Goal: Task Accomplishment & Management: Complete application form

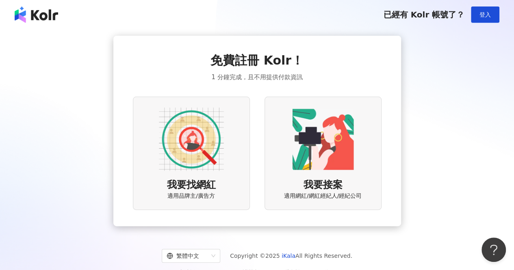
click at [197, 145] on img at bounding box center [191, 139] width 65 height 65
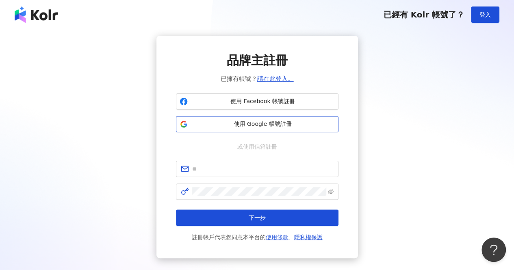
click at [274, 126] on span "使用 Google 帳號註冊" at bounding box center [263, 124] width 144 height 8
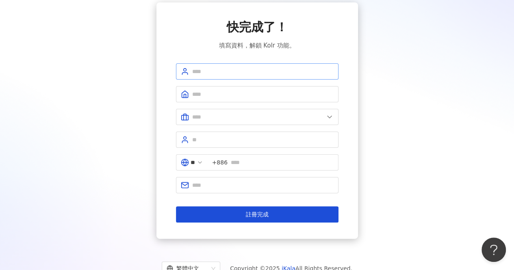
scroll to position [20, 0]
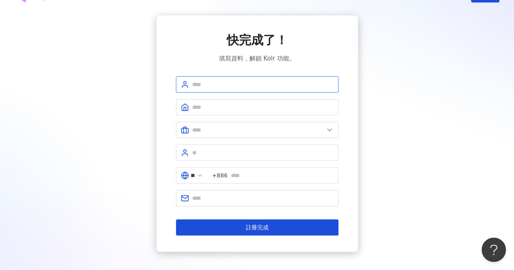
click at [235, 82] on input "text" at bounding box center [262, 84] width 141 height 9
type input "**"
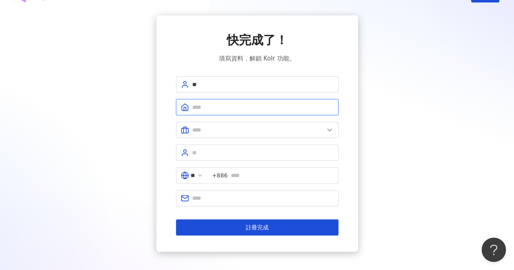
click at [218, 106] on input "text" at bounding box center [262, 107] width 141 height 9
type input "****"
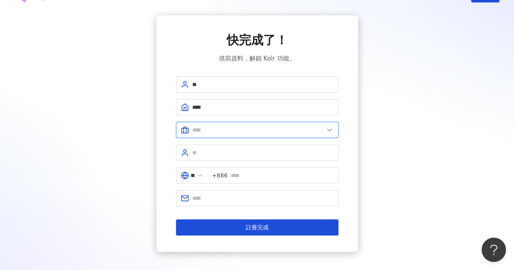
click at [232, 128] on input "text" at bounding box center [258, 129] width 132 height 9
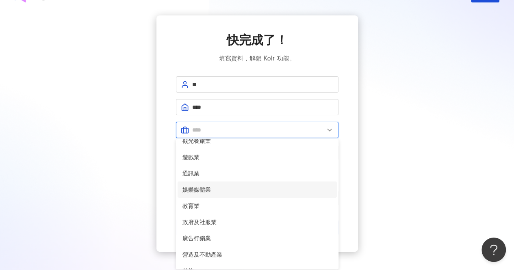
scroll to position [166, 0]
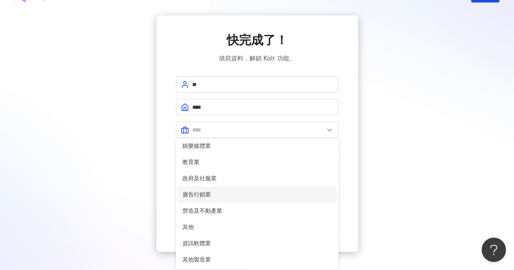
click at [203, 196] on span "廣告行銷業" at bounding box center [256, 194] width 149 height 9
type input "*****"
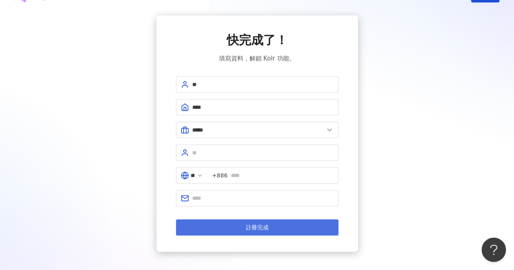
click at [232, 225] on button "註冊完成" at bounding box center [257, 227] width 162 height 16
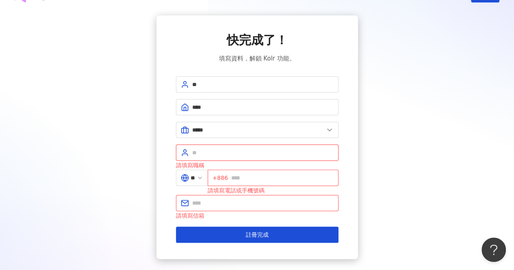
click at [227, 149] on input "text" at bounding box center [262, 152] width 141 height 9
type input "*****"
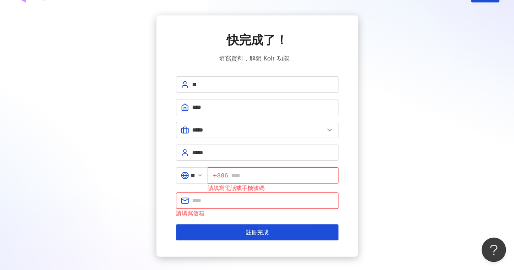
click at [258, 177] on input "text" at bounding box center [282, 175] width 102 height 9
type input "**********"
click at [257, 200] on input "text" at bounding box center [262, 200] width 141 height 9
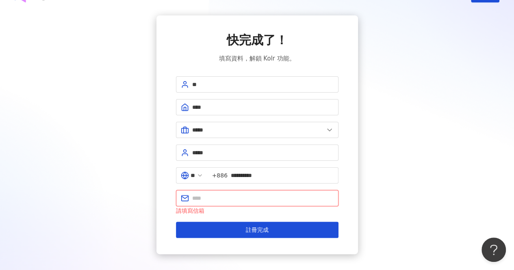
type input "**********"
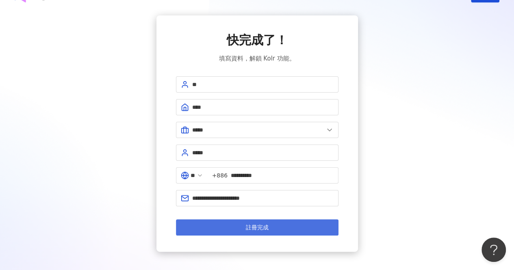
click at [253, 228] on span "註冊完成" at bounding box center [257, 227] width 23 height 6
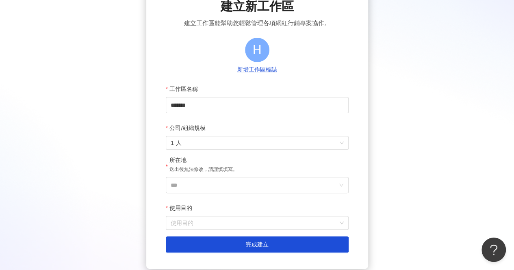
scroll to position [81, 0]
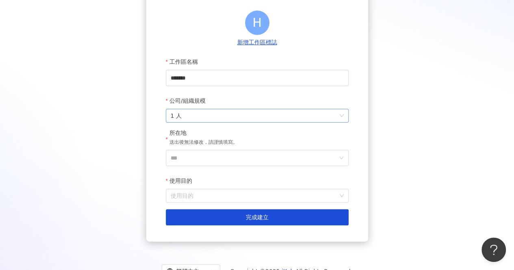
click at [233, 114] on span "1 人" at bounding box center [257, 115] width 173 height 13
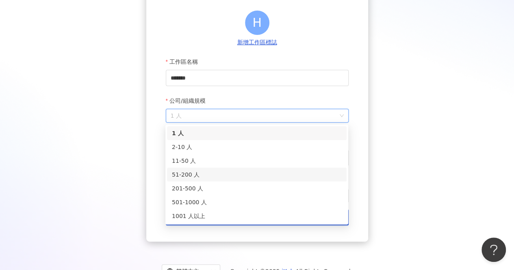
click at [219, 175] on div "51-200 人" at bounding box center [257, 174] width 170 height 9
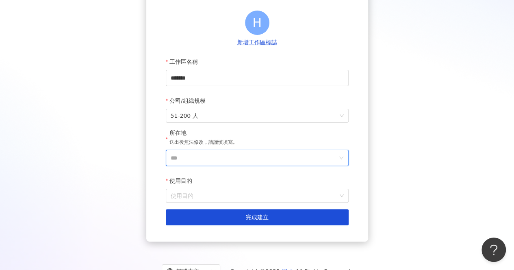
click at [244, 159] on input "***" at bounding box center [254, 157] width 166 height 15
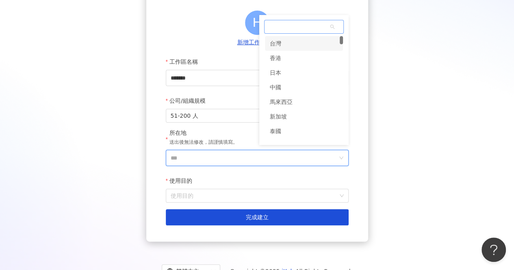
click at [282, 44] on div "台灣" at bounding box center [304, 43] width 78 height 15
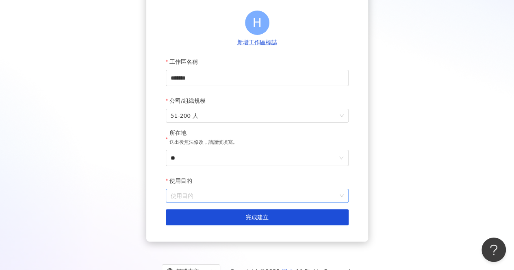
click at [247, 190] on input "使用目的" at bounding box center [257, 195] width 173 height 13
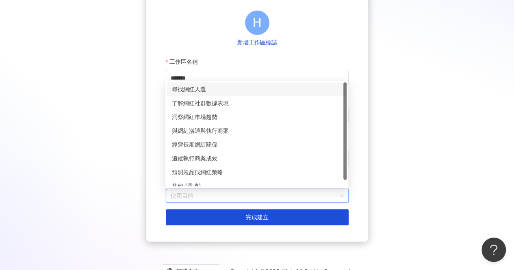
click at [229, 90] on div "尋找網紅人選" at bounding box center [257, 89] width 170 height 9
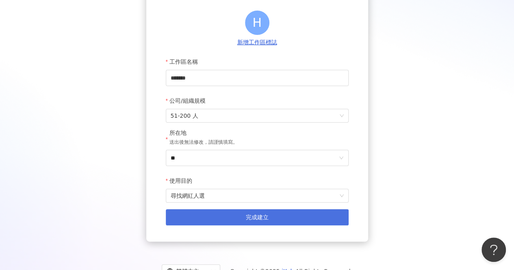
click at [244, 215] on button "完成建立" at bounding box center [257, 217] width 183 height 16
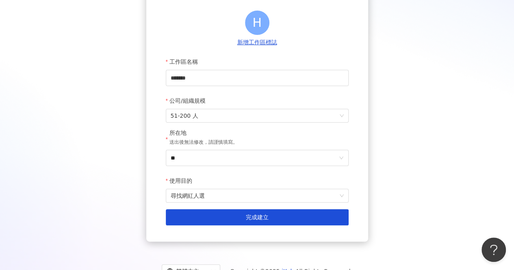
scroll to position [37, 0]
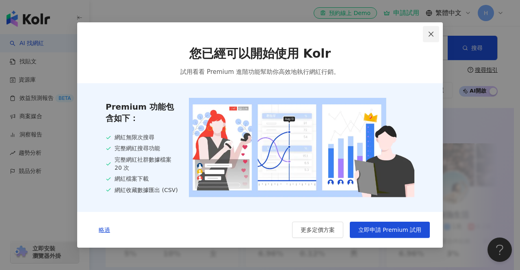
click at [428, 32] on icon "close" at bounding box center [430, 34] width 6 height 6
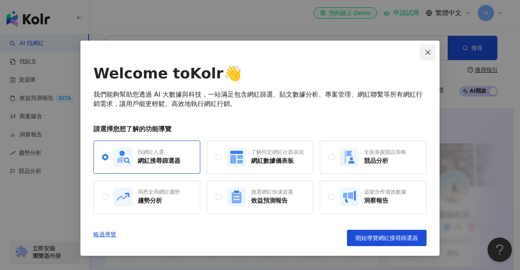
click at [425, 53] on icon "close" at bounding box center [427, 52] width 6 height 6
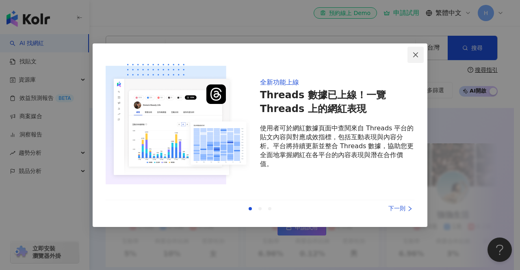
click at [415, 53] on icon "close" at bounding box center [415, 55] width 6 height 6
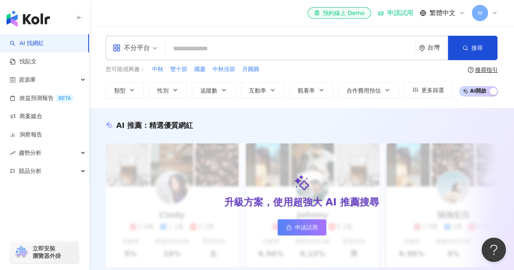
click at [37, 44] on link "AI 找網紅" at bounding box center [27, 43] width 34 height 8
click at [149, 49] on div "不分平台" at bounding box center [130, 47] width 37 height 13
click at [227, 46] on input "search" at bounding box center [289, 48] width 243 height 15
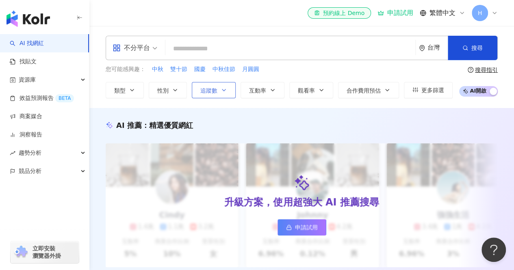
click at [223, 91] on icon "button" at bounding box center [223, 90] width 3 height 2
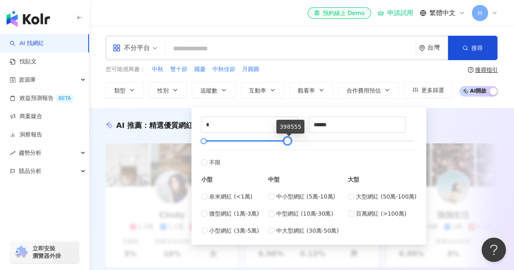
type input "******"
drag, startPoint x: 414, startPoint y: 141, endPoint x: 283, endPoint y: 144, distance: 130.8
click at [283, 143] on div at bounding box center [283, 141] width 4 height 4
click at [293, 196] on span "中小型網紅 (5萬-10萬)" at bounding box center [305, 196] width 59 height 9
type input "*****"
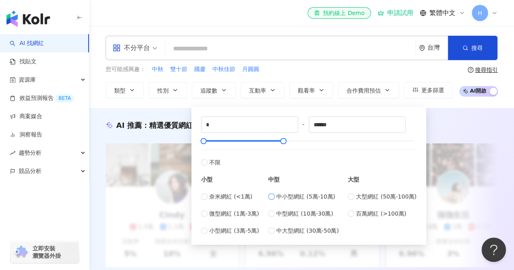
type input "*****"
click at [333, 69] on div "您可能感興趣： 中秋 雙十節 國慶 中秋佳節 月圓圓" at bounding box center [279, 69] width 347 height 9
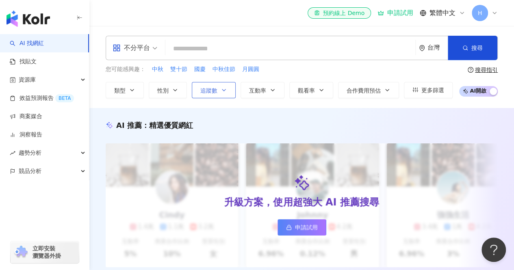
click at [211, 91] on span "追蹤數" at bounding box center [208, 90] width 17 height 6
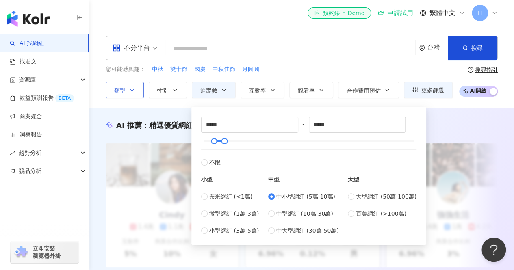
click at [134, 91] on icon "button" at bounding box center [132, 90] width 6 height 6
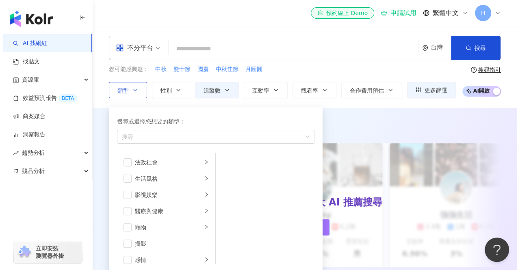
scroll to position [281, 0]
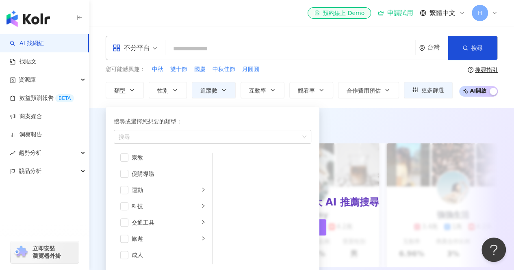
click at [311, 71] on div "您可能感興趣： 中秋 雙十節 國慶 中秋佳節 月圓圓" at bounding box center [279, 69] width 347 height 9
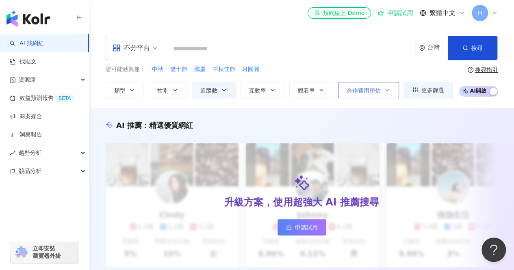
click at [373, 95] on button "合作費用預估" at bounding box center [368, 90] width 61 height 16
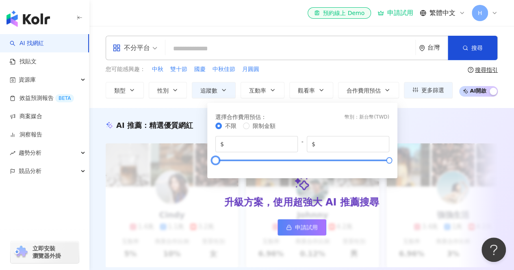
click at [298, 160] on div at bounding box center [302, 160] width 174 height 5
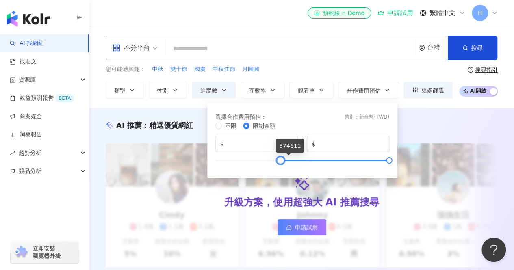
type input "*"
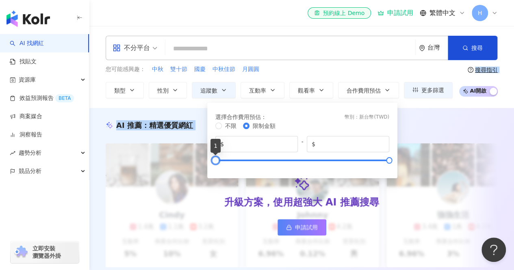
drag, startPoint x: 298, startPoint y: 160, endPoint x: 181, endPoint y: 161, distance: 117.3
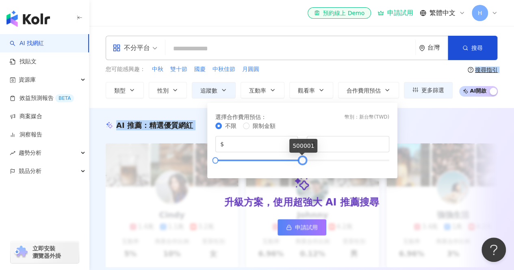
click at [301, 158] on div at bounding box center [302, 160] width 4 height 4
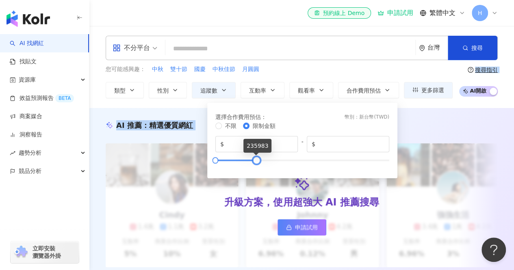
click at [258, 161] on div at bounding box center [256, 160] width 4 height 4
click at [244, 161] on div at bounding box center [302, 160] width 174 height 5
click at [231, 160] on div at bounding box center [302, 160] width 174 height 5
type input "*****"
click at [225, 162] on div at bounding box center [225, 160] width 4 height 4
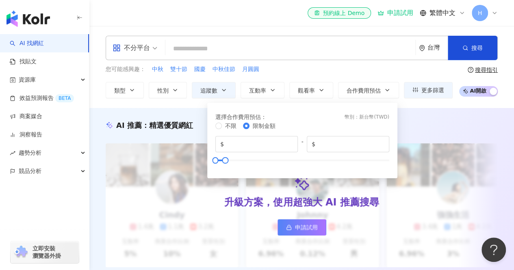
click at [389, 69] on div "您可能感興趣： 中秋 雙十節 國慶 中秋佳節 月圓圓" at bounding box center [279, 69] width 347 height 9
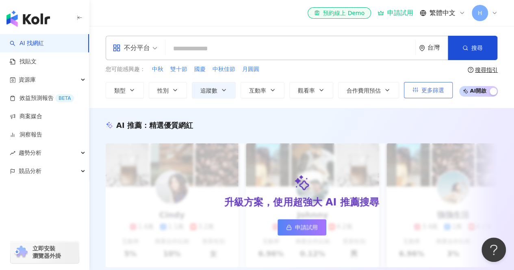
click at [422, 90] on span "更多篩選" at bounding box center [432, 90] width 23 height 6
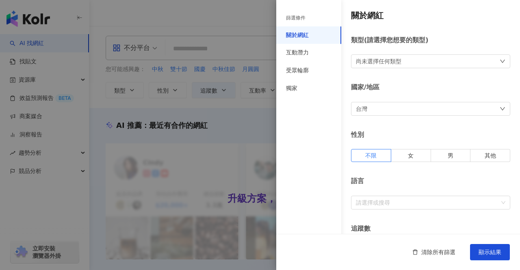
type input "*****"
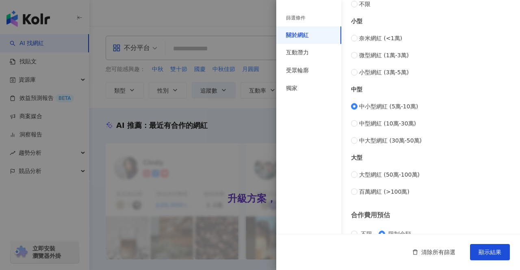
scroll to position [341, 0]
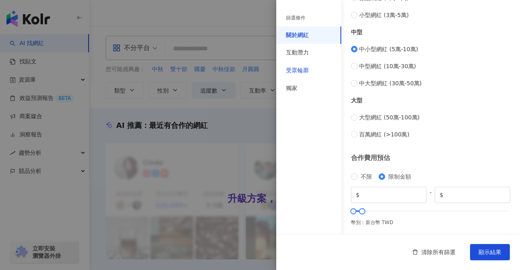
click at [301, 73] on div "受眾輪廓" at bounding box center [297, 71] width 23 height 8
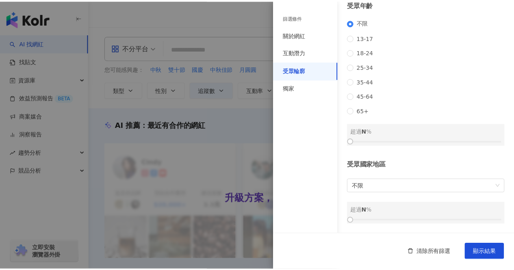
scroll to position [124, 0]
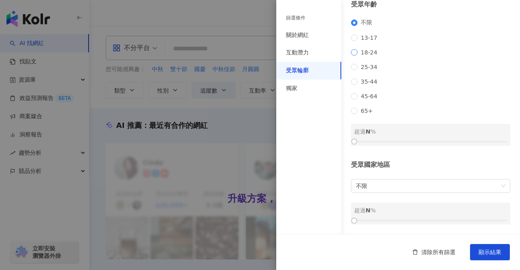
click at [367, 49] on span "18-24" at bounding box center [368, 52] width 23 height 6
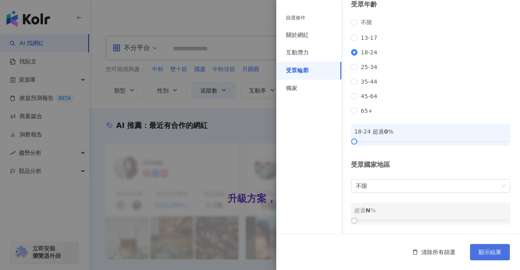
click at [494, 252] on span "顯示結果" at bounding box center [489, 252] width 23 height 6
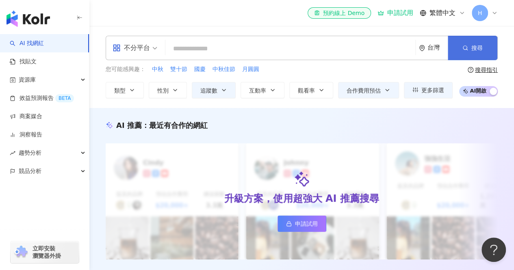
click at [477, 50] on span "搜尋" at bounding box center [476, 48] width 11 height 6
click at [212, 87] on span "追蹤數" at bounding box center [208, 90] width 17 height 6
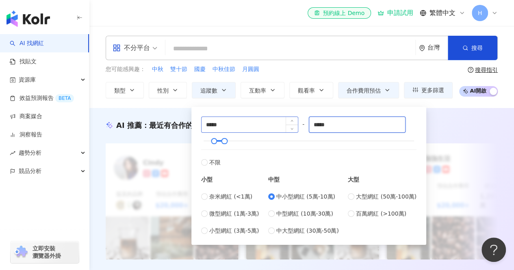
drag, startPoint x: 335, startPoint y: 125, endPoint x: 281, endPoint y: 117, distance: 54.3
click at [282, 117] on div "***** - ***** 不限 小型 奈米網紅 (<1萬) 微型網紅 (1萬-3萬) 小型網紅 (3萬-5萬) 中型 中小型網紅 (5萬-10萬) 中型網紅…" at bounding box center [308, 176] width 215 height 119
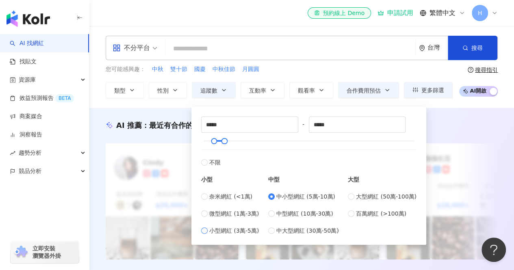
click at [244, 231] on span "小型網紅 (3萬-5萬)" at bounding box center [234, 230] width 50 height 9
type input "*****"
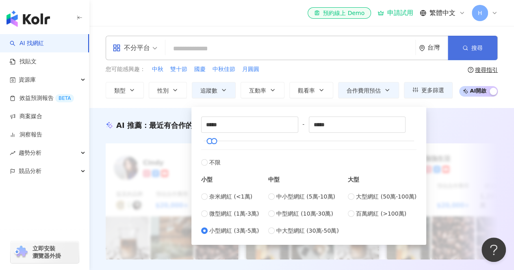
click at [470, 50] on button "搜尋" at bounding box center [472, 48] width 50 height 24
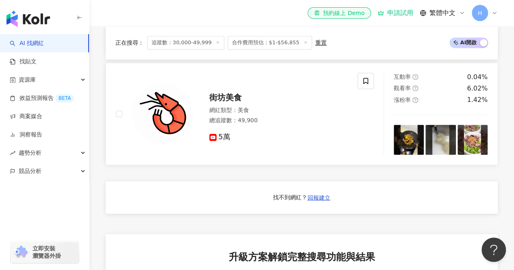
scroll to position [609, 0]
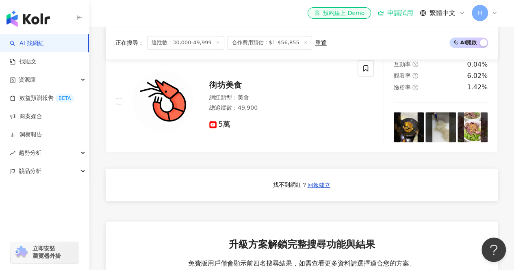
click at [303, 43] on icon at bounding box center [305, 42] width 4 height 4
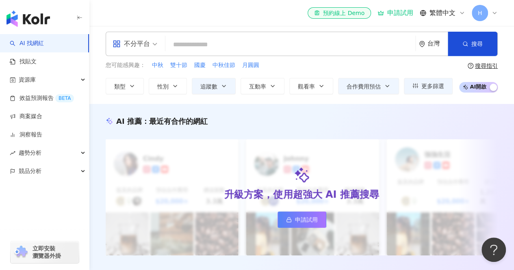
scroll to position [0, 0]
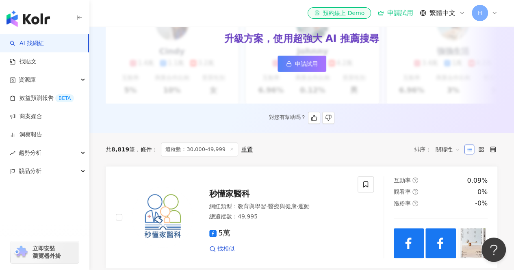
scroll to position [255, 0]
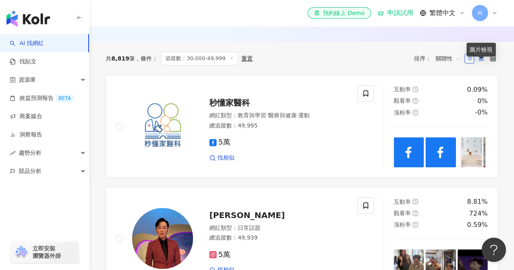
click at [481, 60] on rect at bounding box center [482, 60] width 2 height 2
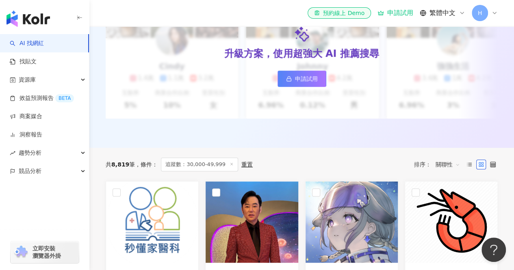
scroll to position [11, 0]
